Goal: Find specific page/section: Find specific page/section

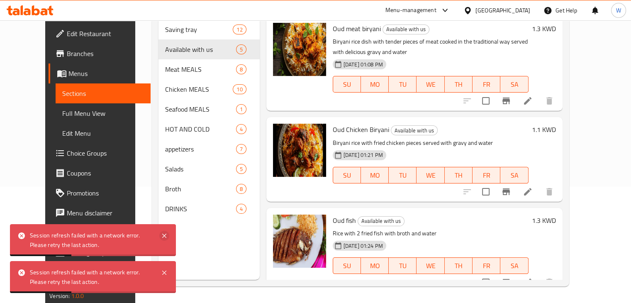
scroll to position [181, 0]
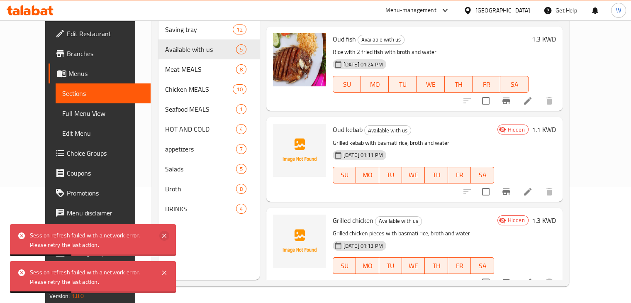
click at [162, 232] on icon at bounding box center [164, 236] width 10 height 10
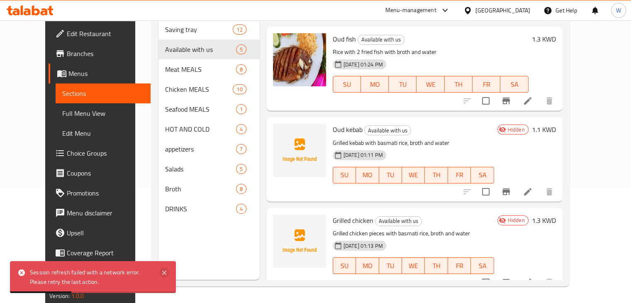
click at [164, 272] on icon at bounding box center [164, 273] width 4 height 4
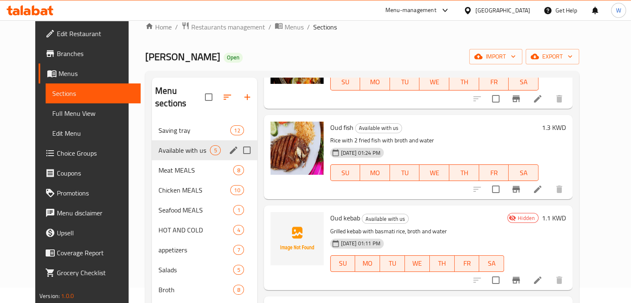
scroll to position [0, 0]
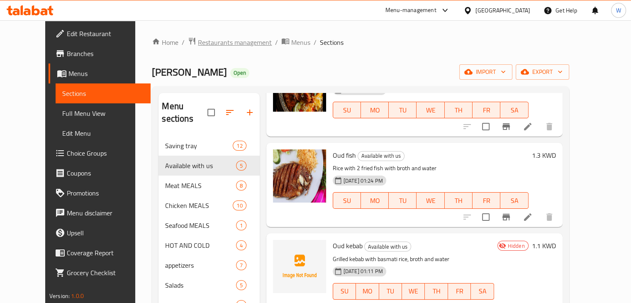
click at [210, 37] on span "Restaurants management" at bounding box center [235, 42] width 74 height 10
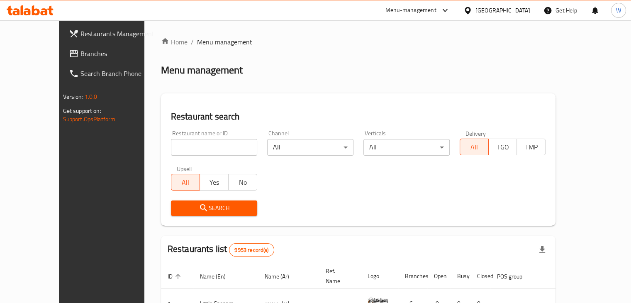
click at [181, 147] on input "search" at bounding box center [214, 147] width 86 height 17
type input "karak corner"
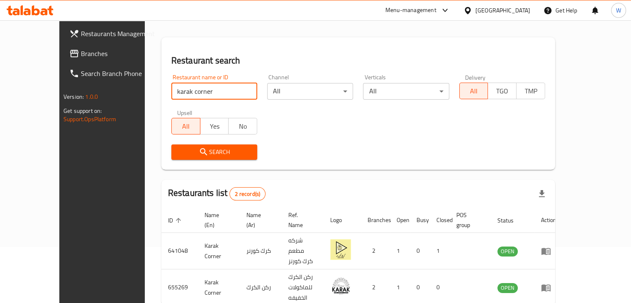
scroll to position [80, 0]
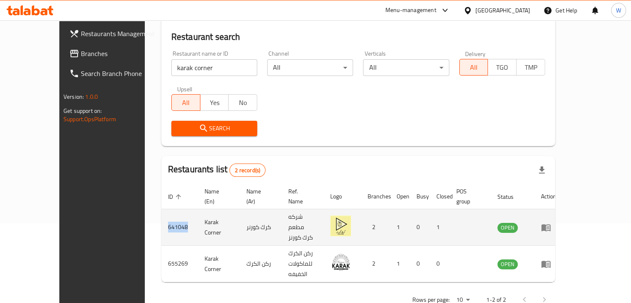
drag, startPoint x: 149, startPoint y: 214, endPoint x: 127, endPoint y: 214, distance: 22.8
click at [162, 214] on td "641048" at bounding box center [180, 227] width 37 height 37
copy td "641048"
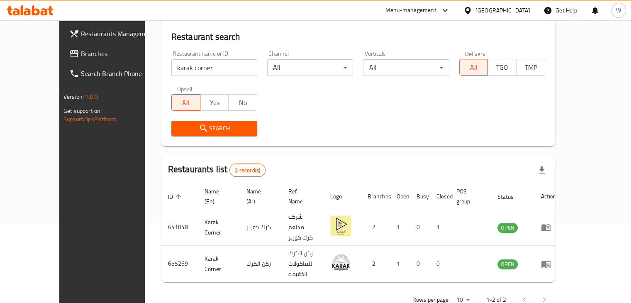
click at [189, 69] on input "karak corner" at bounding box center [214, 67] width 86 height 17
